Goal: Task Accomplishment & Management: Use online tool/utility

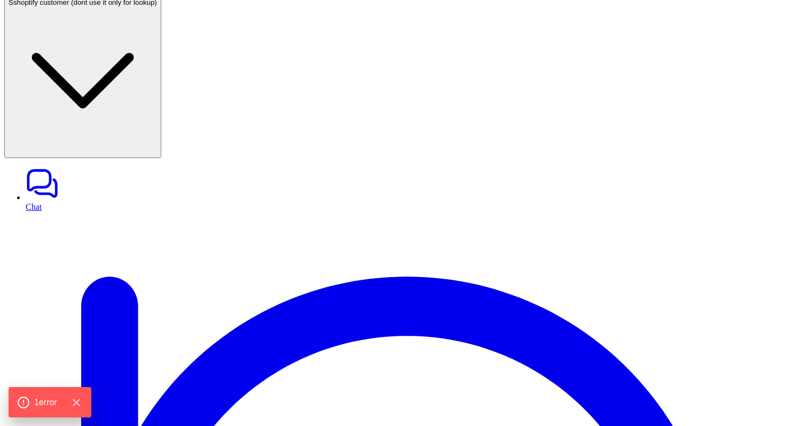
scroll to position [140, 0]
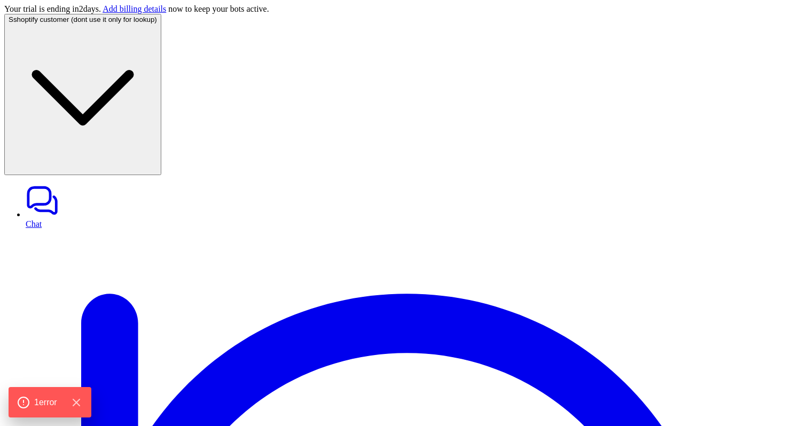
drag, startPoint x: 378, startPoint y: 263, endPoint x: 514, endPoint y: 264, distance: 136.2
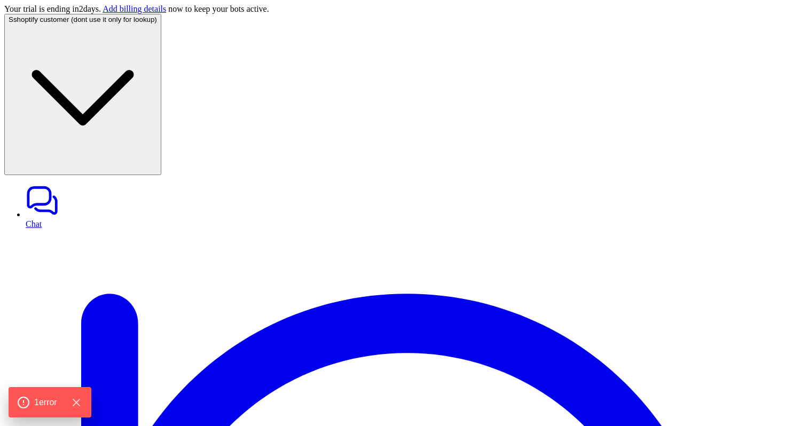
paste div
